Goal: Information Seeking & Learning: Learn about a topic

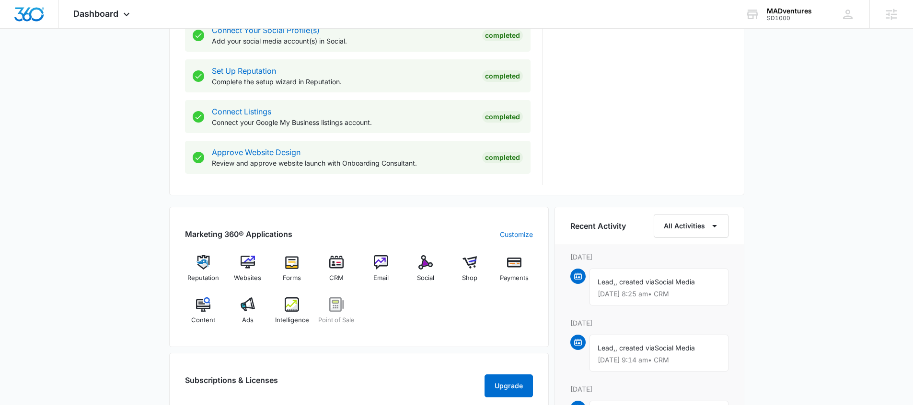
scroll to position [681, 0]
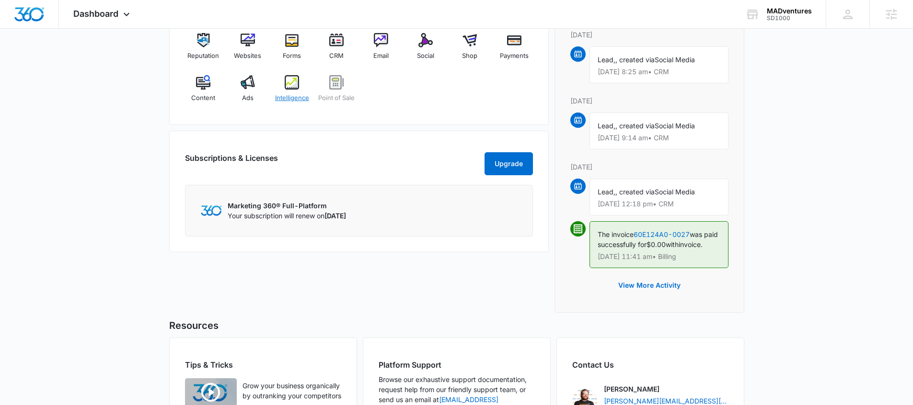
click at [284, 100] on span "Intelligence" at bounding box center [292, 98] width 34 height 10
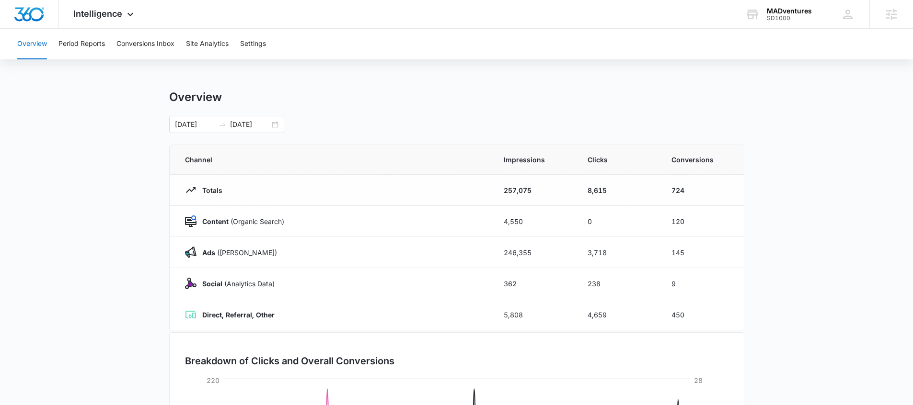
click at [337, 123] on div "[DATE] [DATE]" at bounding box center [456, 124] width 575 height 17
click at [128, 18] on icon at bounding box center [131, 17] width 12 height 12
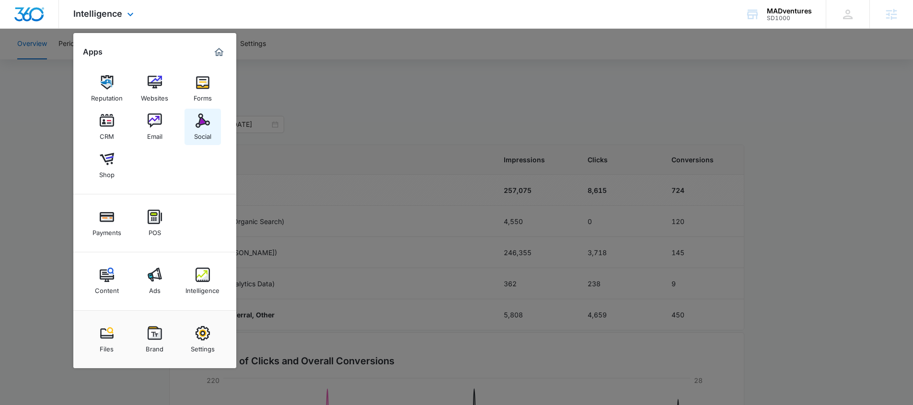
click at [206, 121] on img at bounding box center [203, 121] width 14 height 14
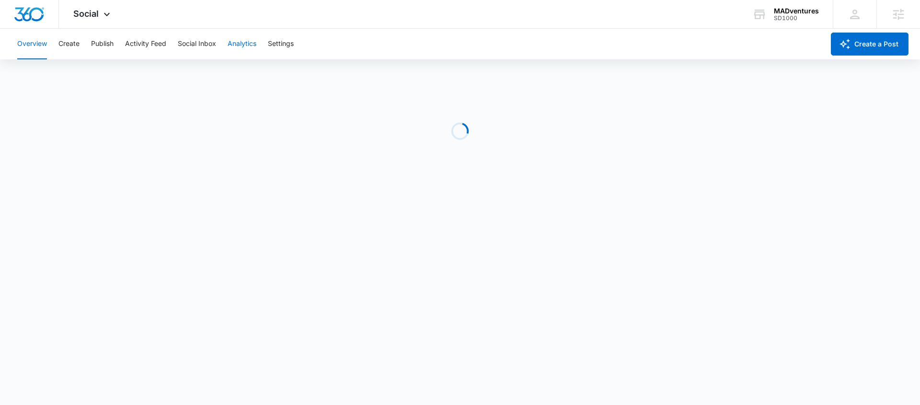
click at [245, 44] on button "Analytics" at bounding box center [242, 44] width 29 height 31
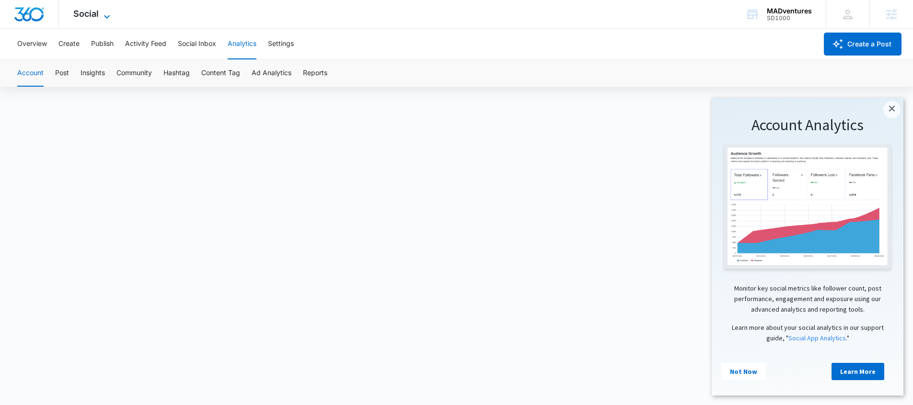
click at [76, 18] on span "Social" at bounding box center [85, 14] width 25 height 10
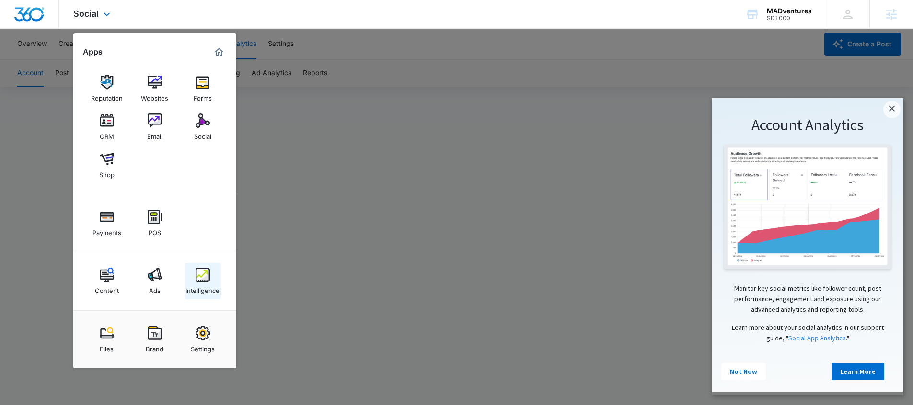
click at [210, 290] on div "Intelligence" at bounding box center [202, 288] width 34 height 12
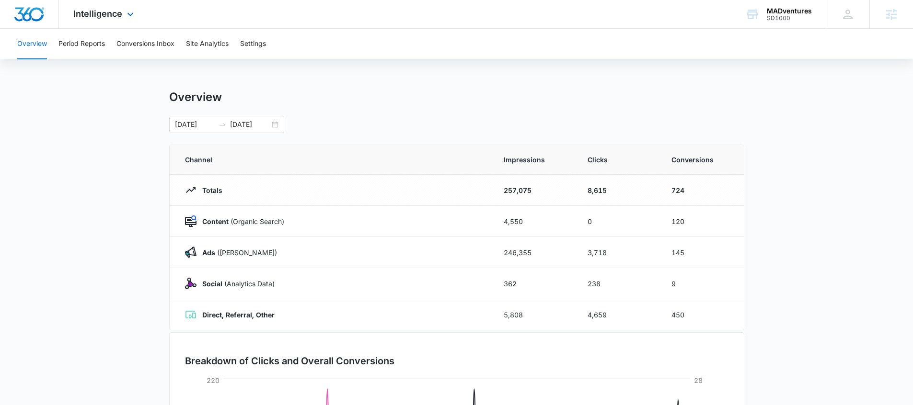
click at [102, 19] on div "Intelligence Apps Reputation Websites Forms CRM Email Social Shop Payments POS …" at bounding box center [105, 14] width 92 height 28
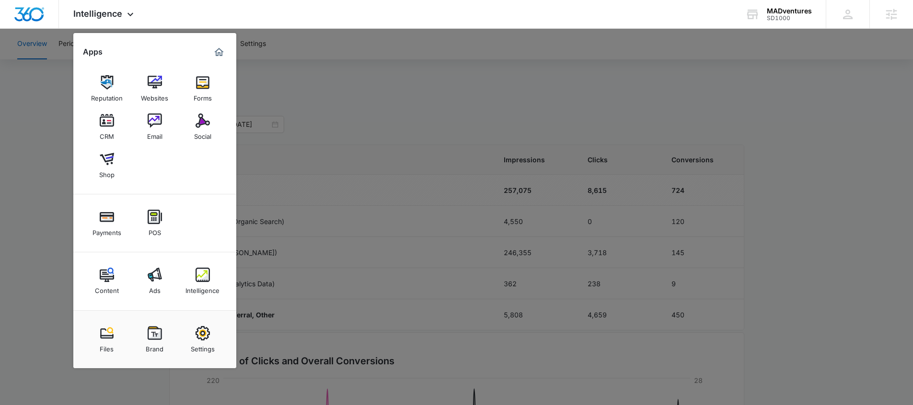
click at [459, 158] on div at bounding box center [456, 202] width 913 height 405
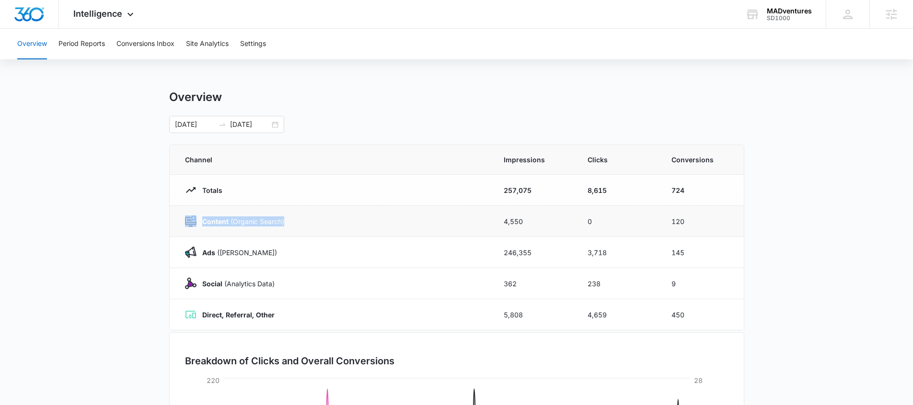
drag, startPoint x: 199, startPoint y: 220, endPoint x: 354, endPoint y: 223, distance: 154.8
click at [352, 223] on td "Content (Organic Search)" at bounding box center [331, 221] width 323 height 31
click at [393, 228] on td "Content (Organic Search)" at bounding box center [331, 221] width 323 height 31
drag, startPoint x: 199, startPoint y: 222, endPoint x: 285, endPoint y: 220, distance: 85.8
click at [285, 220] on div "Content (Organic Search)" at bounding box center [333, 222] width 296 height 12
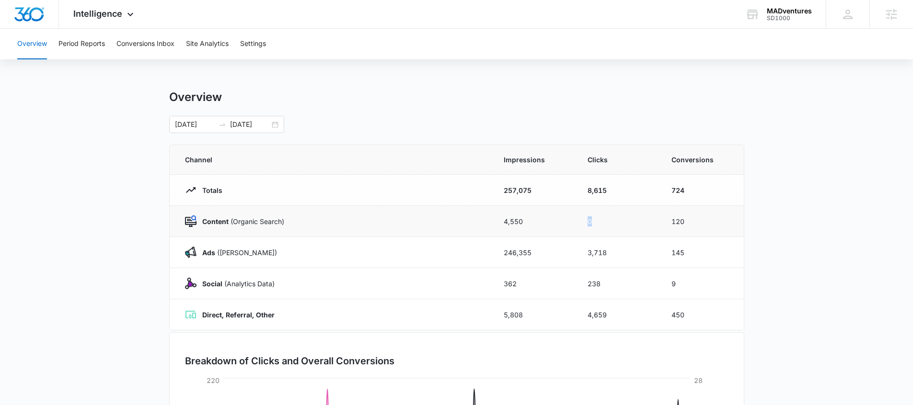
drag, startPoint x: 574, startPoint y: 222, endPoint x: 609, endPoint y: 220, distance: 35.5
click at [608, 220] on tr "Content (Organic Search) 4,550 0 120" at bounding box center [457, 221] width 574 height 31
drag, startPoint x: 653, startPoint y: 222, endPoint x: 711, endPoint y: 222, distance: 58.0
click at [711, 222] on tr "Content (Organic Search) 4,550 0 120" at bounding box center [457, 221] width 574 height 31
drag, startPoint x: 203, startPoint y: 258, endPoint x: 255, endPoint y: 251, distance: 53.2
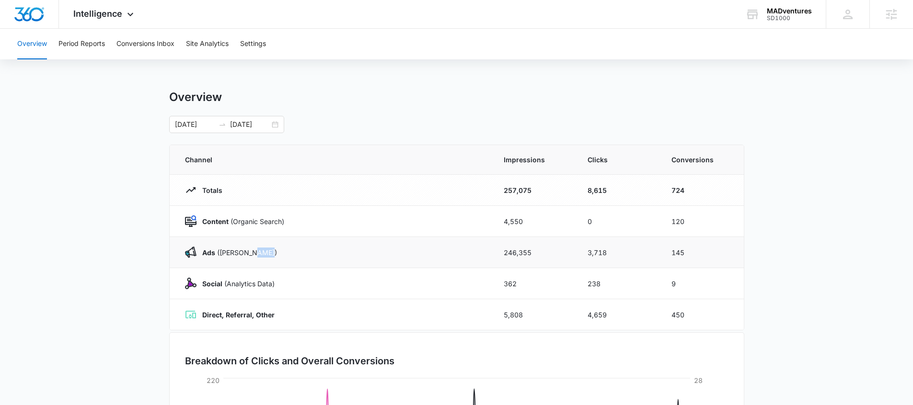
click at [255, 251] on div "Ads ([PERSON_NAME])" at bounding box center [333, 253] width 296 height 12
drag, startPoint x: 476, startPoint y: 252, endPoint x: 549, endPoint y: 252, distance: 72.8
click at [549, 252] on tr "Ads ([PERSON_NAME]) 246,355 3,718 145" at bounding box center [457, 252] width 574 height 31
drag, startPoint x: 591, startPoint y: 256, endPoint x: 624, endPoint y: 255, distance: 32.6
click at [624, 255] on td "3,718" at bounding box center [618, 252] width 84 height 31
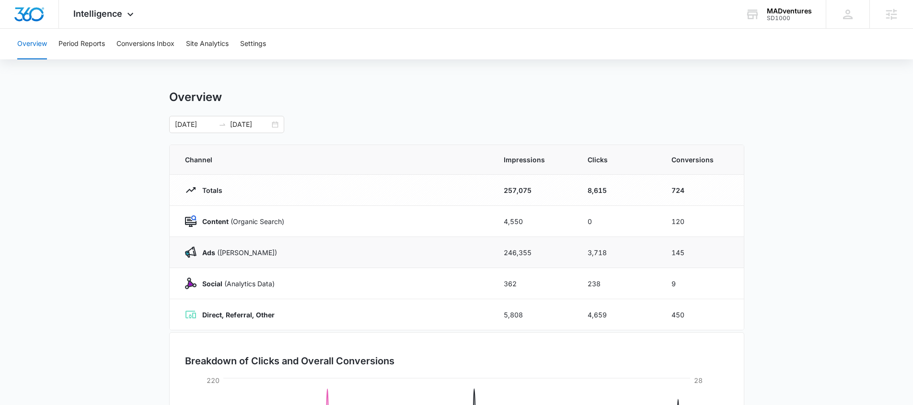
drag, startPoint x: 682, startPoint y: 254, endPoint x: 699, endPoint y: 255, distance: 17.3
click at [699, 255] on td "145" at bounding box center [702, 252] width 84 height 31
drag, startPoint x: 197, startPoint y: 286, endPoint x: 310, endPoint y: 285, distance: 112.6
click at [303, 286] on div "Social (Analytics Data)" at bounding box center [333, 284] width 296 height 12
drag, startPoint x: 210, startPoint y: 318, endPoint x: 221, endPoint y: 318, distance: 11.0
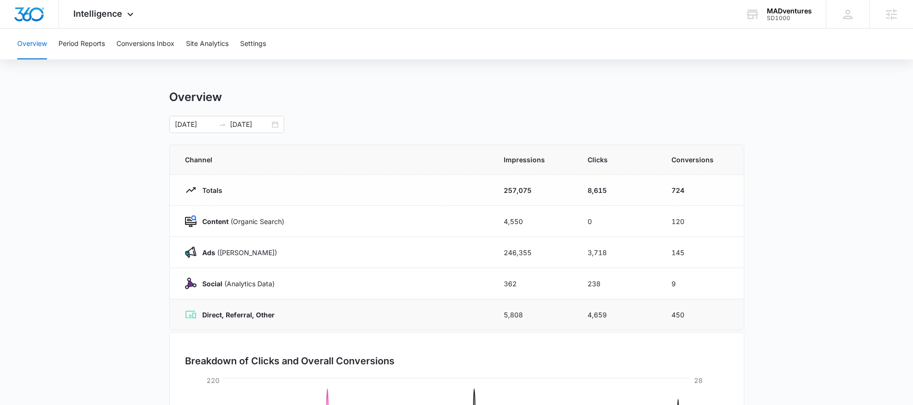
click at [221, 318] on strong "Direct, Referral, Other" at bounding box center [238, 315] width 72 height 8
drag, startPoint x: 223, startPoint y: 317, endPoint x: 254, endPoint y: 318, distance: 30.7
click at [254, 318] on strong "Direct, Referral, Other" at bounding box center [238, 315] width 72 height 8
click at [92, 45] on button "Period Reports" at bounding box center [81, 44] width 46 height 31
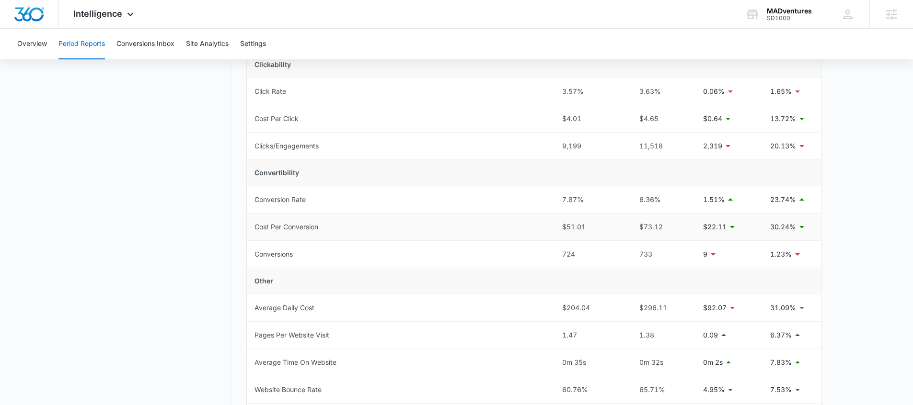
scroll to position [229, 0]
drag, startPoint x: 555, startPoint y: 254, endPoint x: 584, endPoint y: 254, distance: 29.7
click at [584, 254] on td "724" at bounding box center [590, 254] width 70 height 27
drag, startPoint x: 591, startPoint y: 227, endPoint x: 546, endPoint y: 227, distance: 45.1
click at [546, 227] on tr "Cost Per Conversion $51.01 $73.12 $22.11 30.24%" at bounding box center [534, 226] width 574 height 27
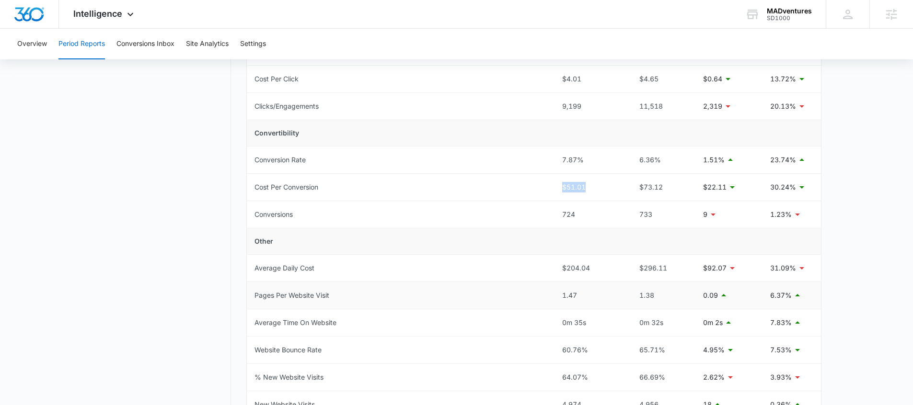
scroll to position [305, 0]
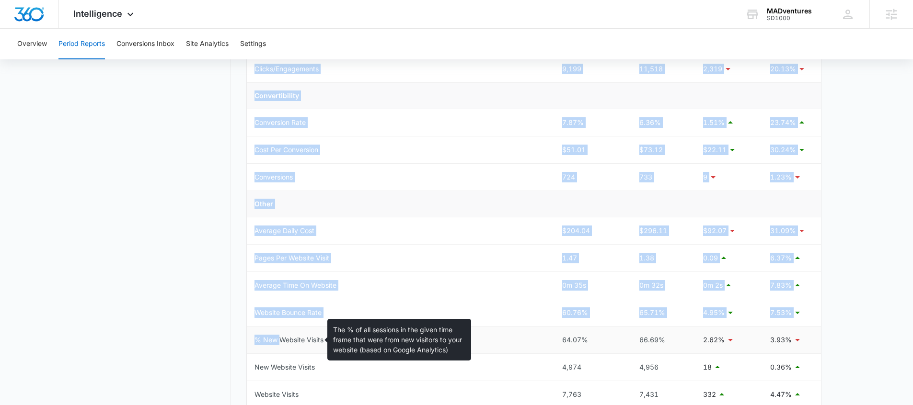
drag, startPoint x: 244, startPoint y: 341, endPoint x: 306, endPoint y: 334, distance: 62.3
click at [282, 340] on div "Period Reports Overall Organic & Content Marketing Ads Social Direct & Other Ch…" at bounding box center [457, 155] width 730 height 740
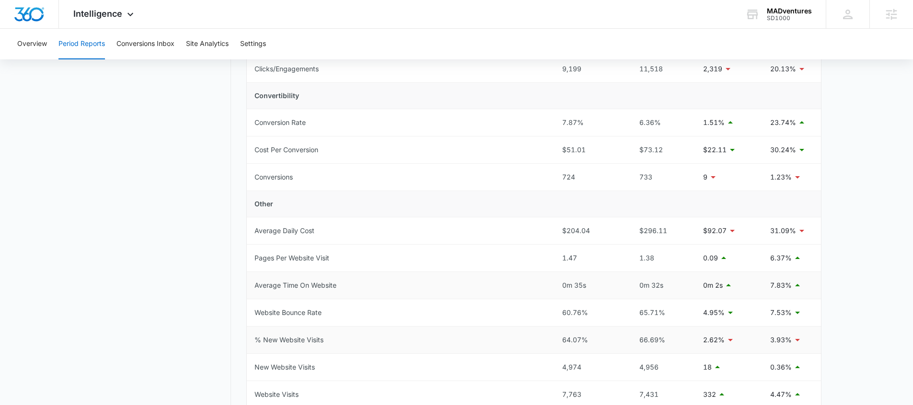
click at [378, 296] on td "Average Time On Website" at bounding box center [401, 285] width 308 height 27
click at [147, 45] on button "Conversions Inbox" at bounding box center [145, 44] width 58 height 31
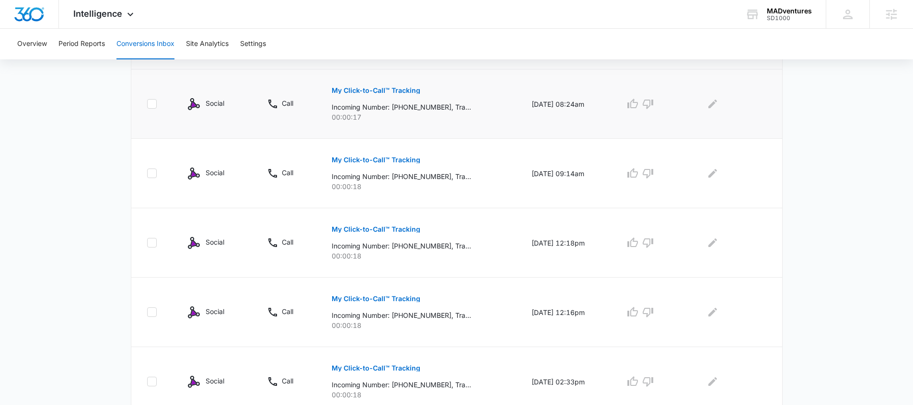
scroll to position [189, 0]
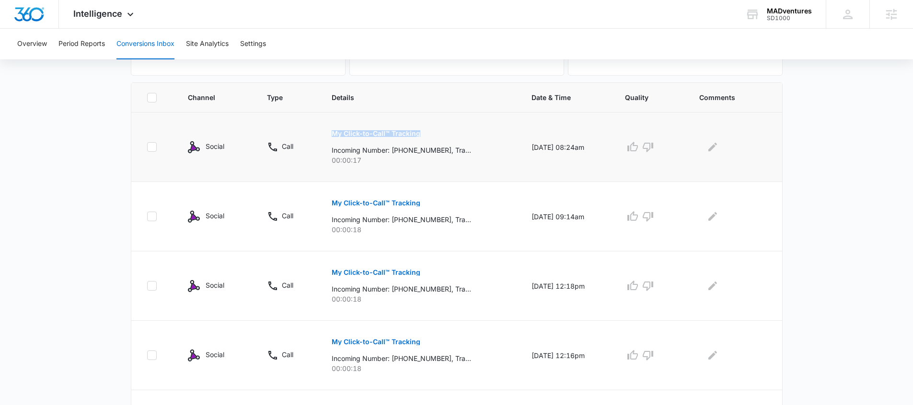
drag, startPoint x: 316, startPoint y: 133, endPoint x: 419, endPoint y: 131, distance: 103.5
click at [419, 131] on td "My Click-to-Call™ Tracking Incoming Number: [PHONE_NUMBER], Tracking Number: [P…" at bounding box center [420, 147] width 200 height 69
click at [654, 219] on icon "button" at bounding box center [648, 217] width 12 height 12
click at [46, 47] on button "Overview" at bounding box center [32, 44] width 30 height 31
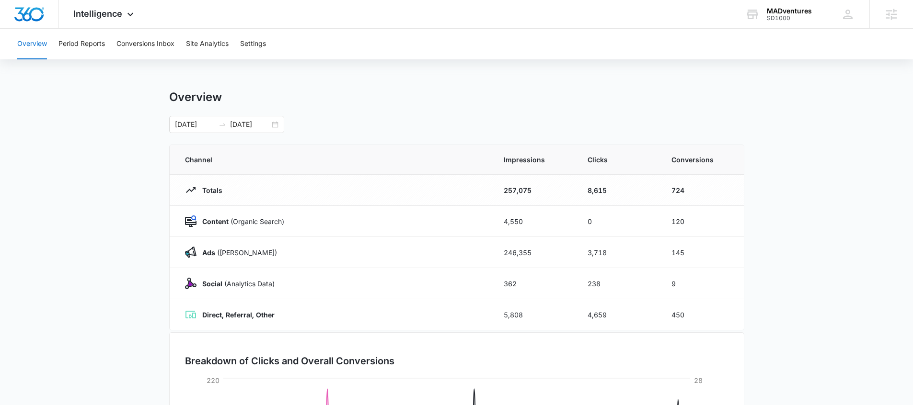
click at [776, 364] on main "Overview [DATE] [DATE] Channel Impressions Clicks Conversions Totals 257,075 8,…" at bounding box center [456, 341] width 913 height 503
